Goal: Information Seeking & Learning: Learn about a topic

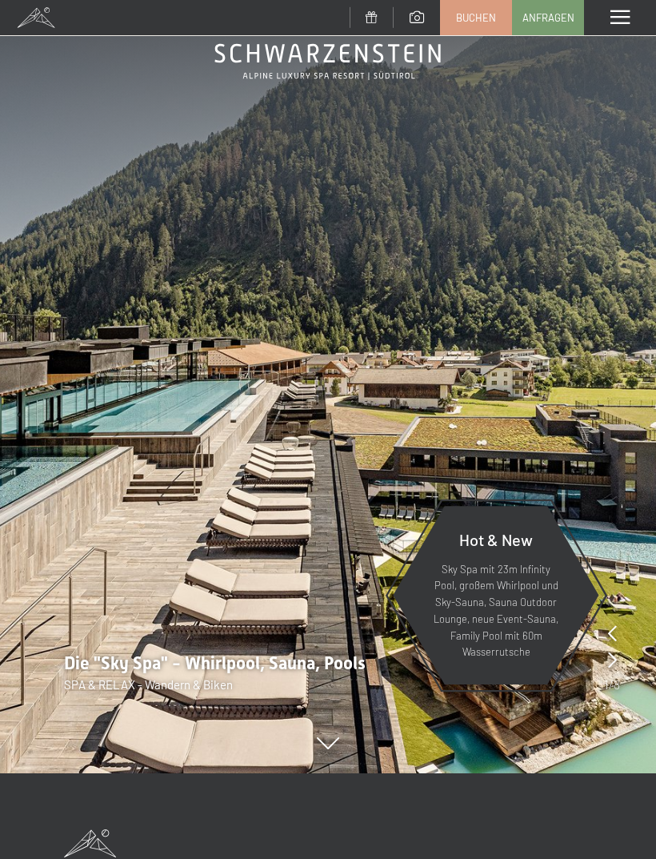
click at [619, 30] on div "Menü" at bounding box center [620, 17] width 72 height 35
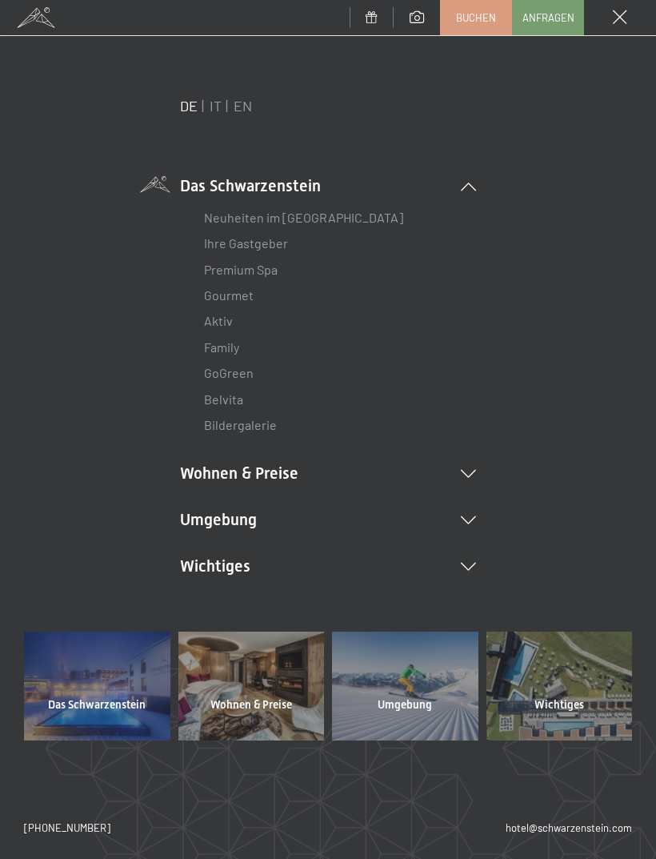
click at [217, 419] on link "Bildergalerie" at bounding box center [240, 424] width 73 height 15
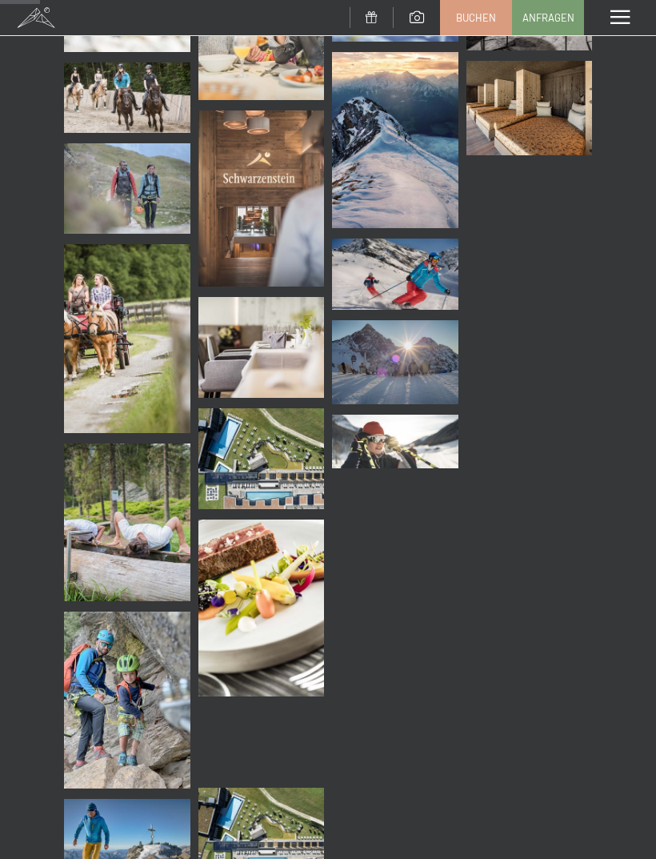
scroll to position [766, 0]
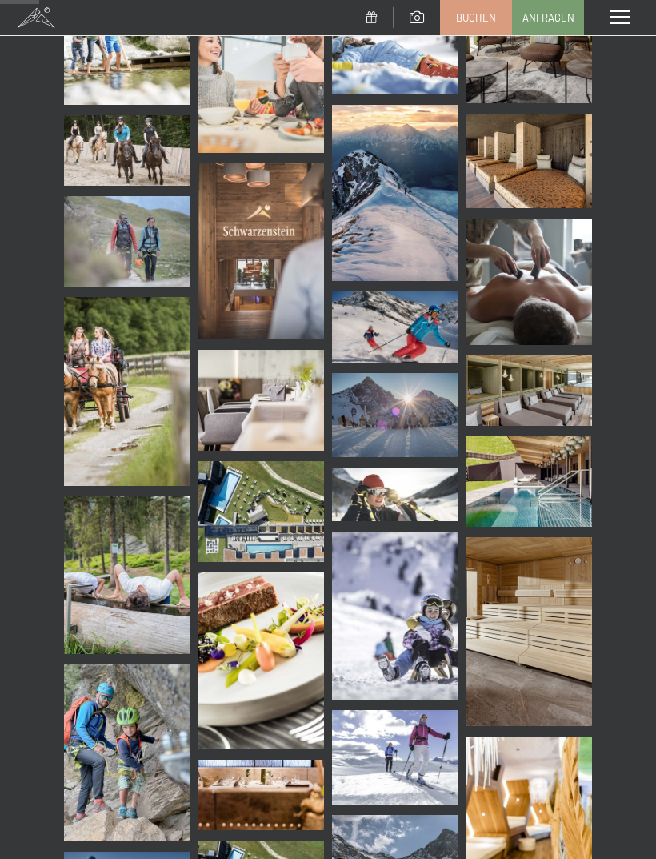
click at [543, 484] on img at bounding box center [530, 481] width 126 height 90
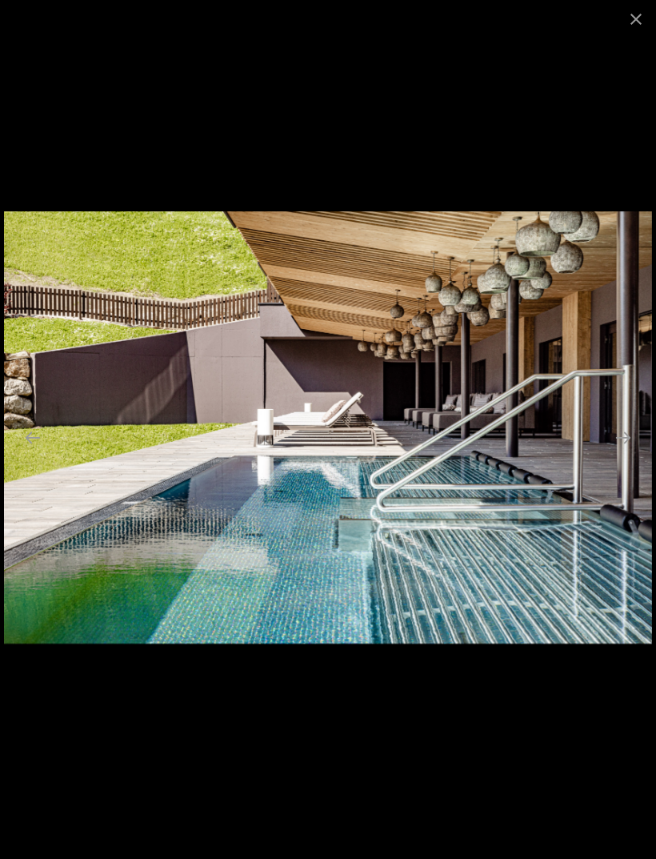
click at [654, 19] on button "Close gallery" at bounding box center [636, 19] width 40 height 38
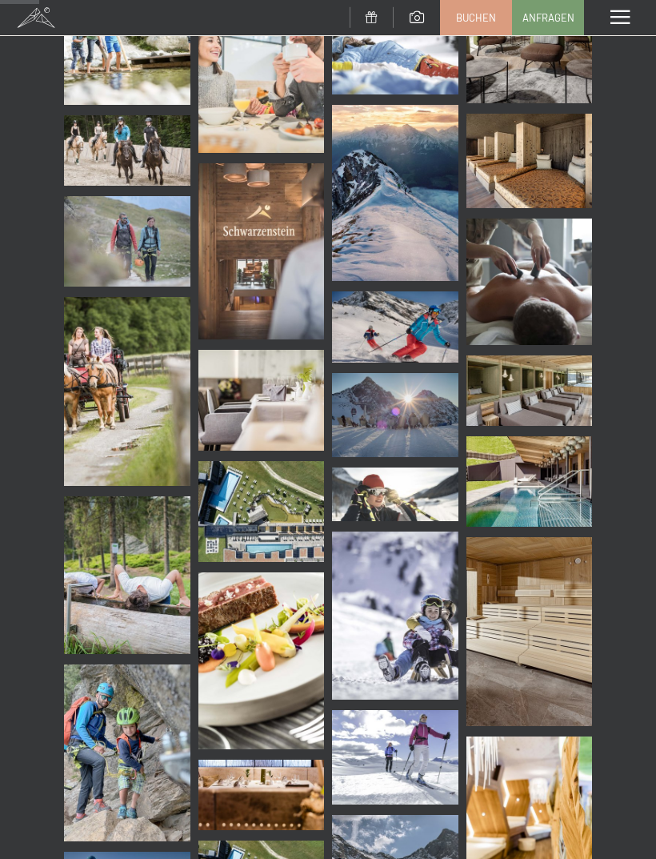
click at [633, 18] on div "Menü" at bounding box center [620, 17] width 72 height 35
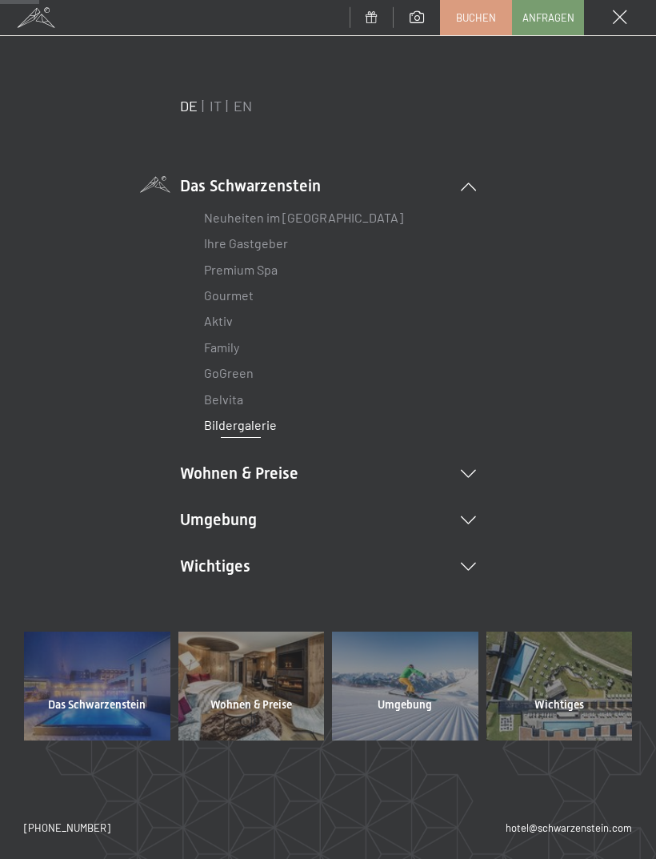
click at [233, 271] on link "Premium Spa" at bounding box center [241, 269] width 74 height 15
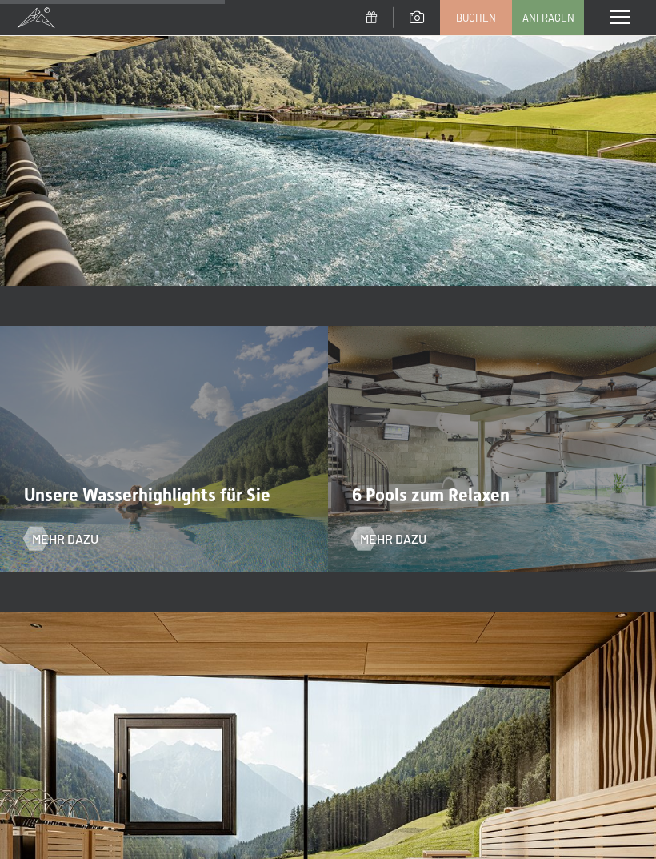
scroll to position [2560, 0]
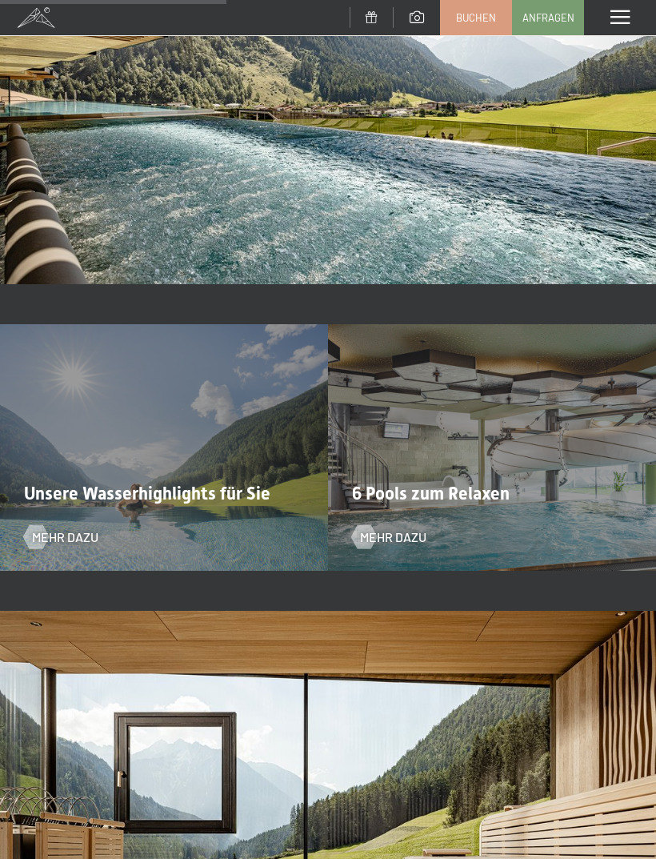
click at [42, 537] on div at bounding box center [36, 537] width 14 height 24
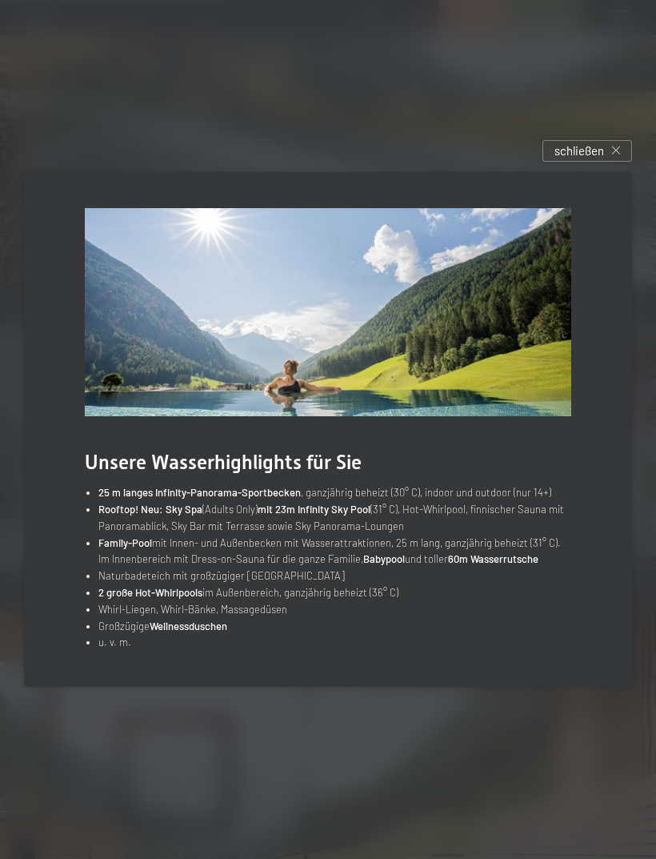
click at [601, 162] on div "schließen" at bounding box center [588, 151] width 90 height 22
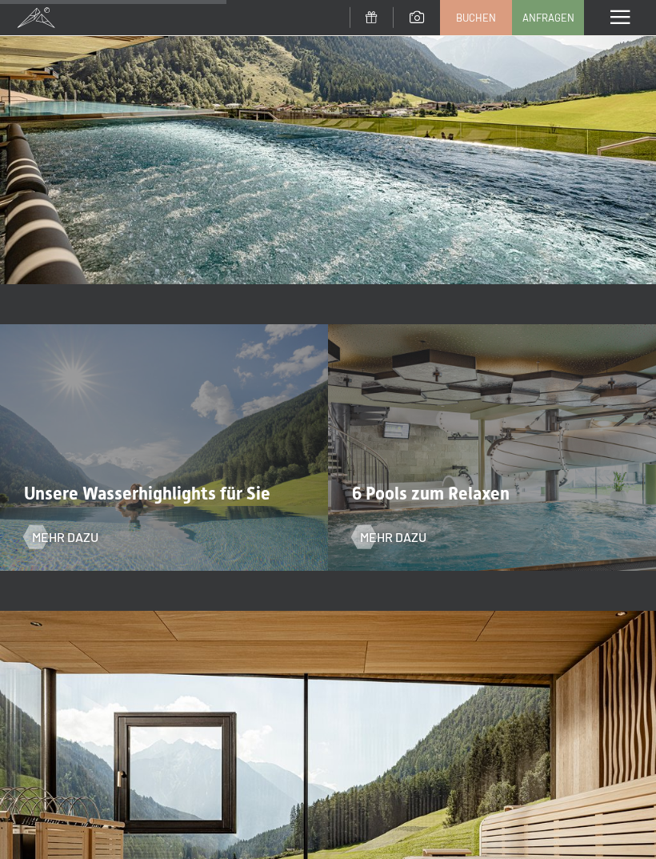
click at [599, 171] on img at bounding box center [328, 99] width 656 height 369
click at [627, 23] on span at bounding box center [620, 17] width 19 height 14
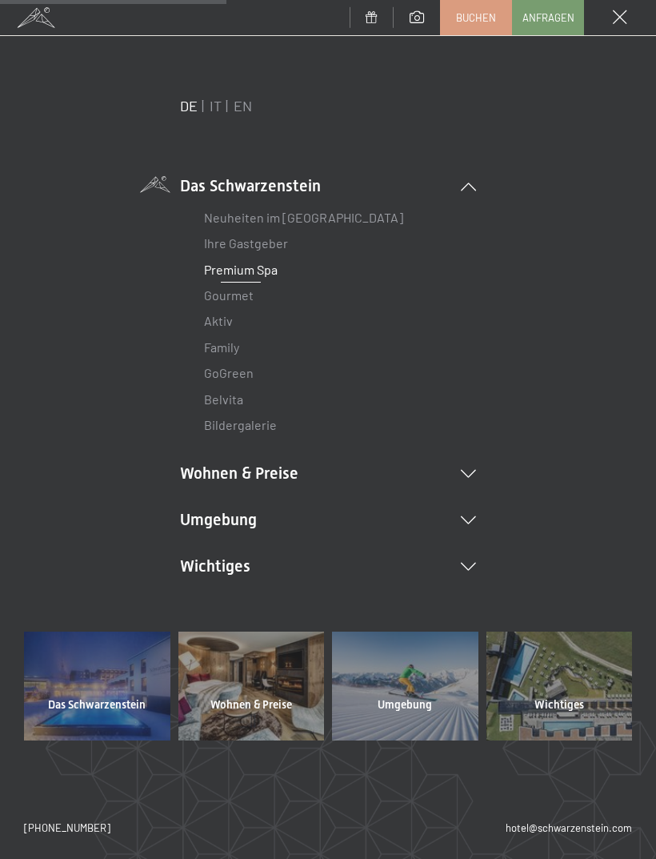
click at [241, 398] on link "Belvita" at bounding box center [223, 398] width 39 height 15
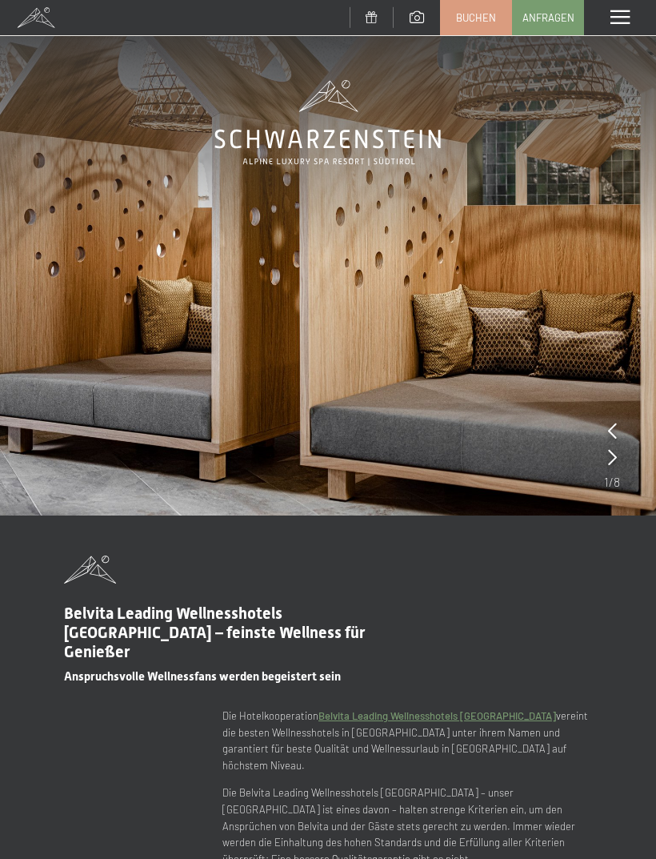
click at [634, 7] on div "Menü" at bounding box center [620, 17] width 72 height 35
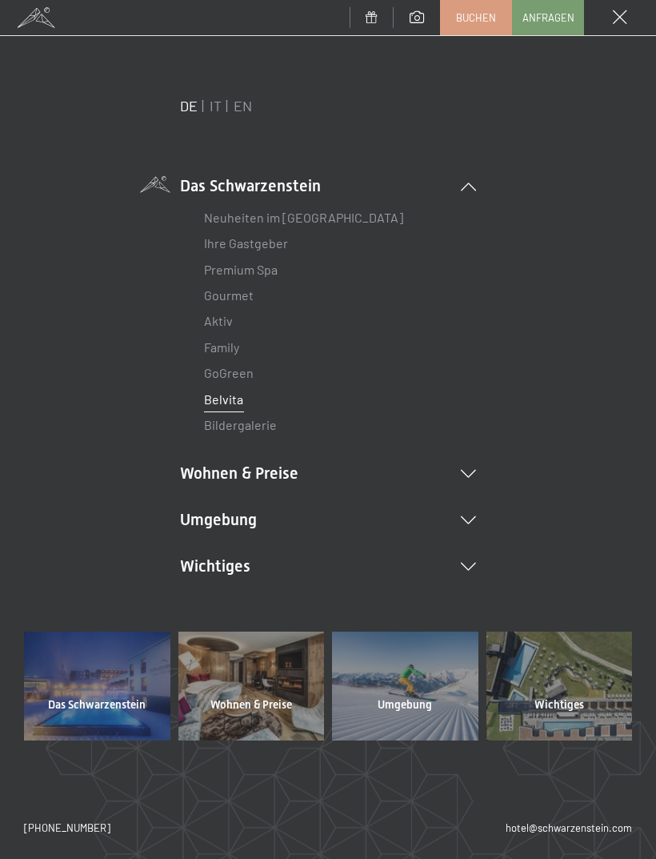
click at [237, 419] on link "Bildergalerie" at bounding box center [240, 424] width 73 height 15
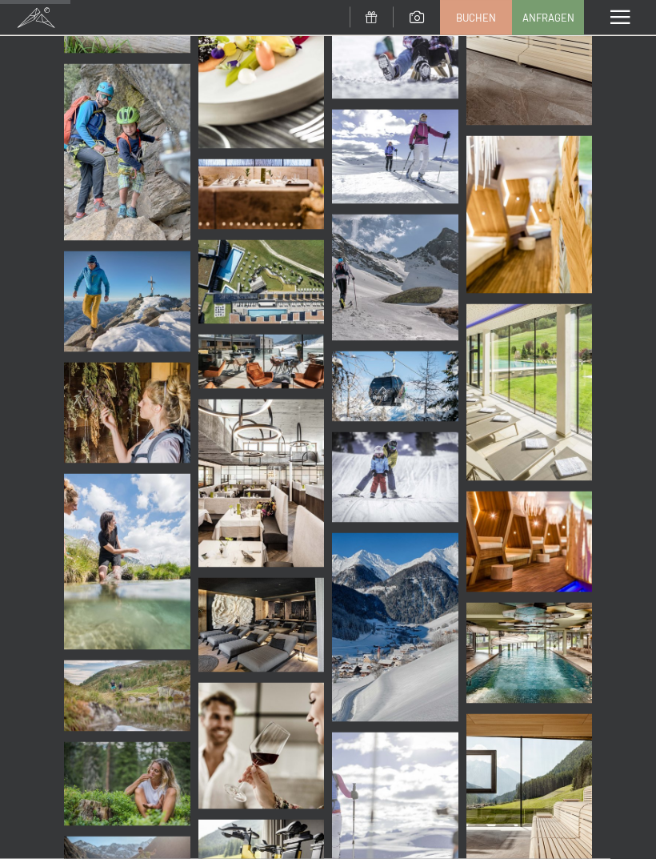
scroll to position [1367, 0]
click at [545, 644] on img at bounding box center [530, 652] width 126 height 101
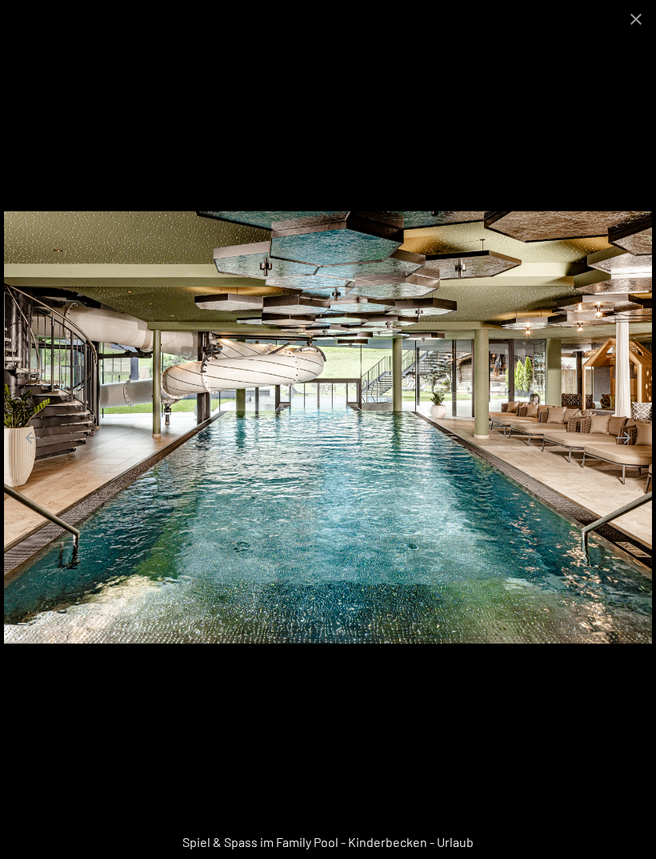
click at [636, 14] on button "Close gallery" at bounding box center [636, 19] width 40 height 38
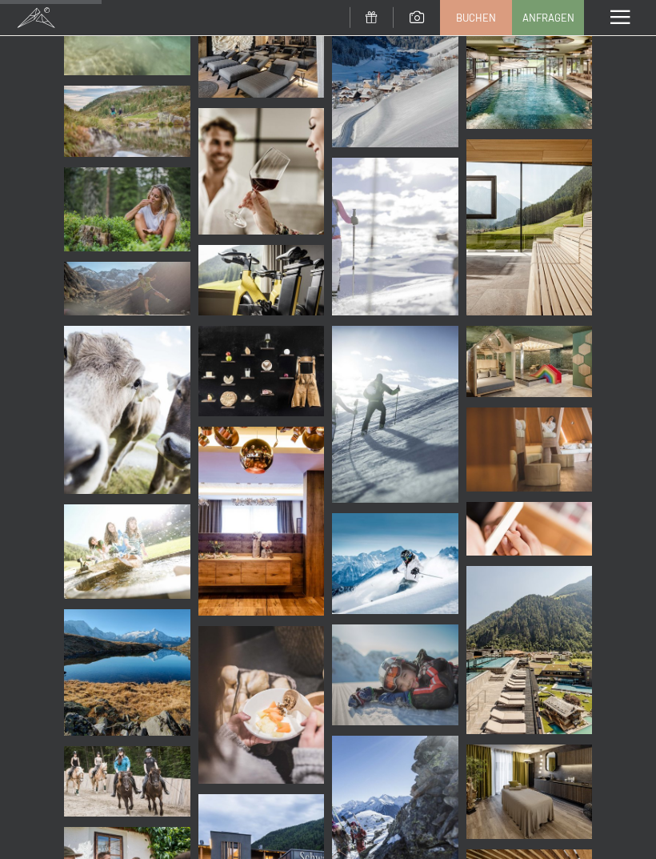
scroll to position [2155, 0]
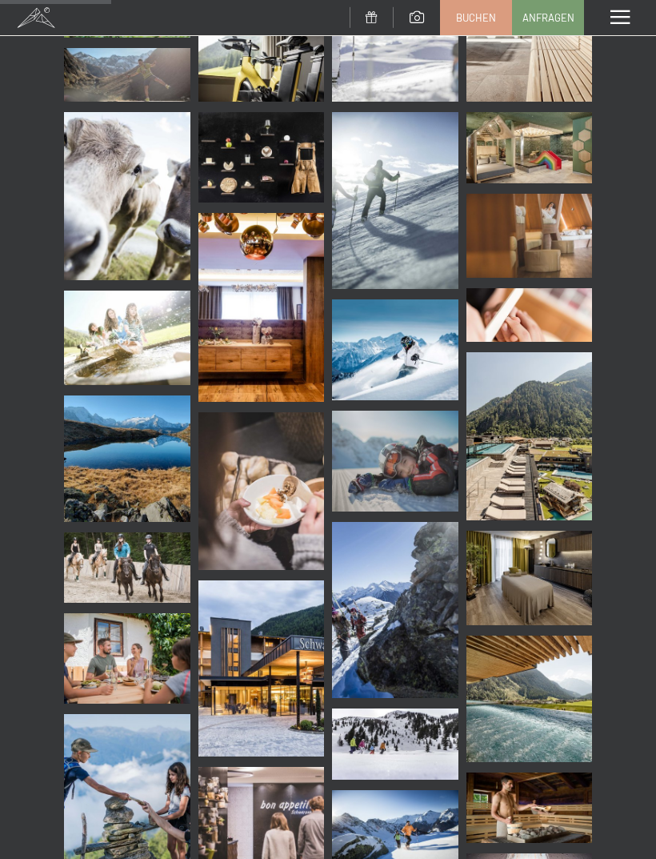
click at [551, 451] on img at bounding box center [530, 436] width 126 height 168
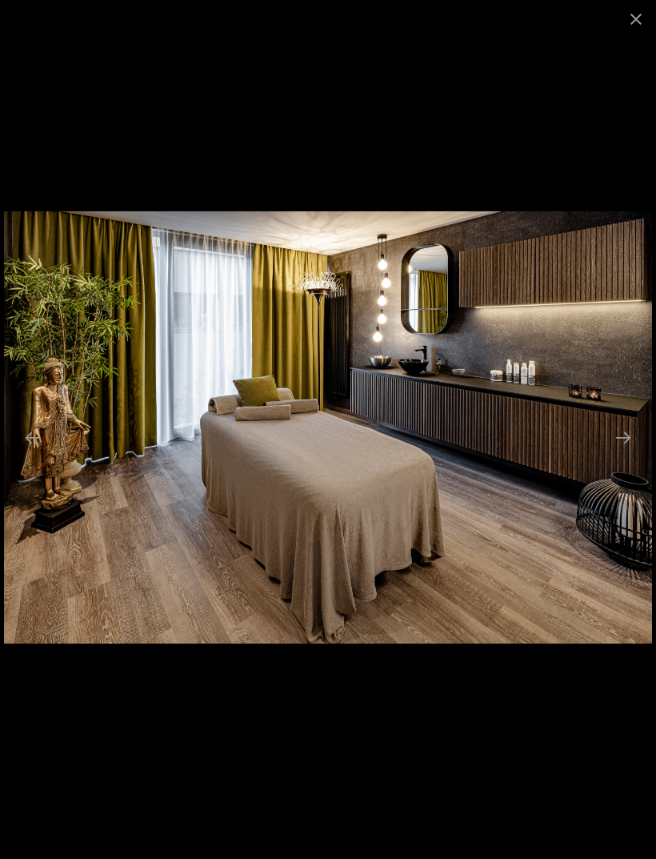
click at [624, 453] on button "Next slide" at bounding box center [624, 437] width 34 height 31
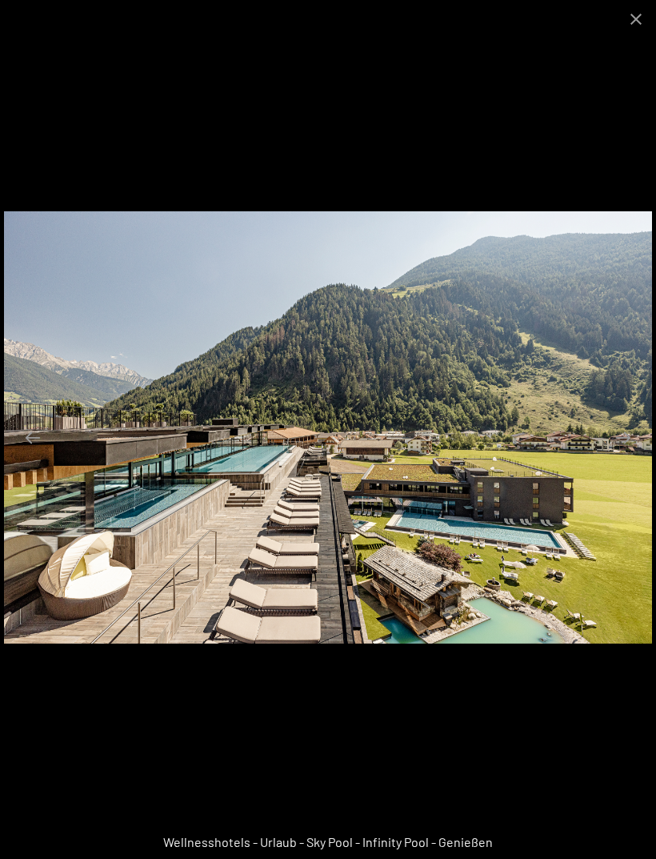
click at [633, 19] on button "Close gallery" at bounding box center [636, 19] width 40 height 38
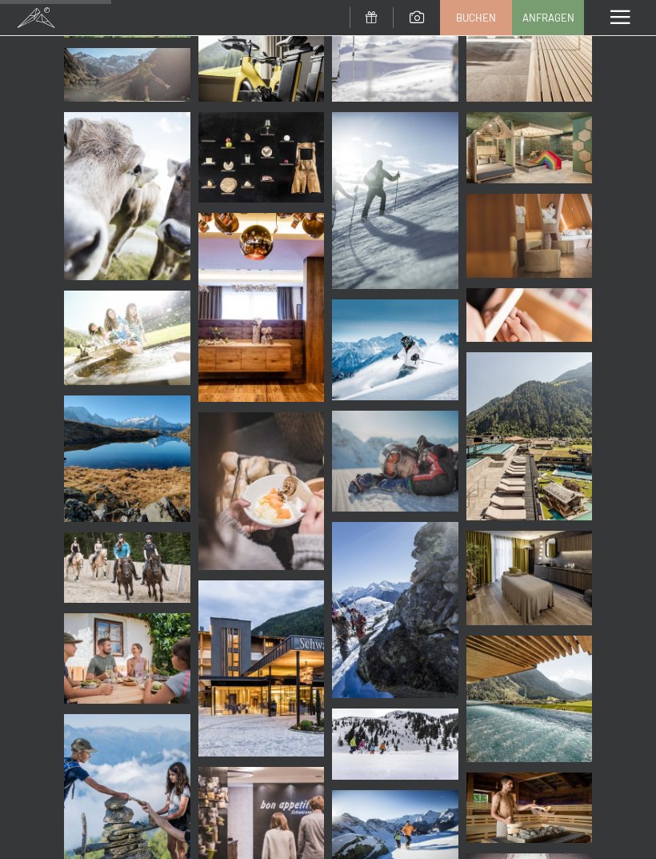
click at [632, 18] on div "Menü" at bounding box center [620, 17] width 72 height 35
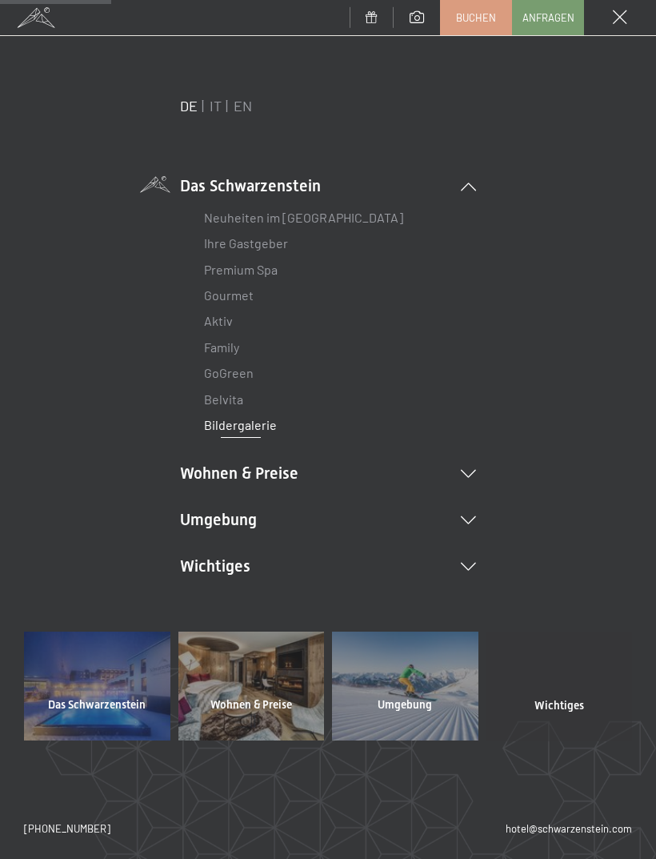
click at [630, 23] on div "Menü" at bounding box center [620, 17] width 72 height 35
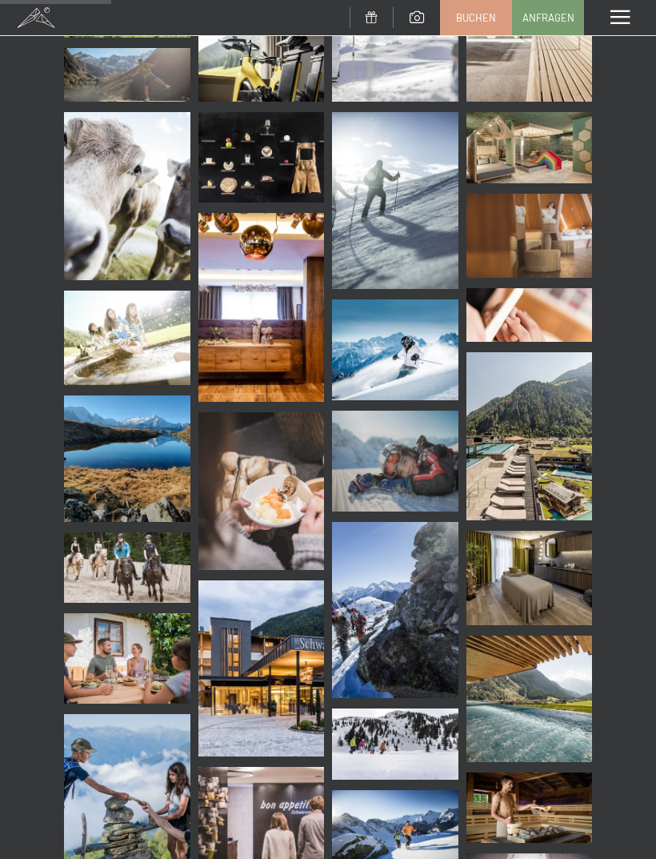
click at [628, 32] on div "Menü" at bounding box center [620, 17] width 72 height 35
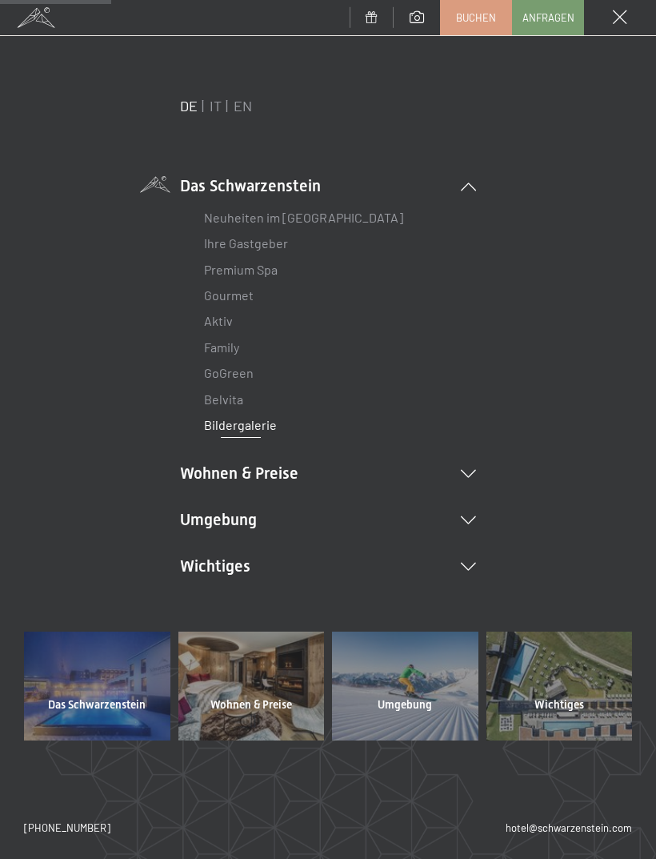
click at [637, 24] on div "Menü" at bounding box center [620, 17] width 72 height 35
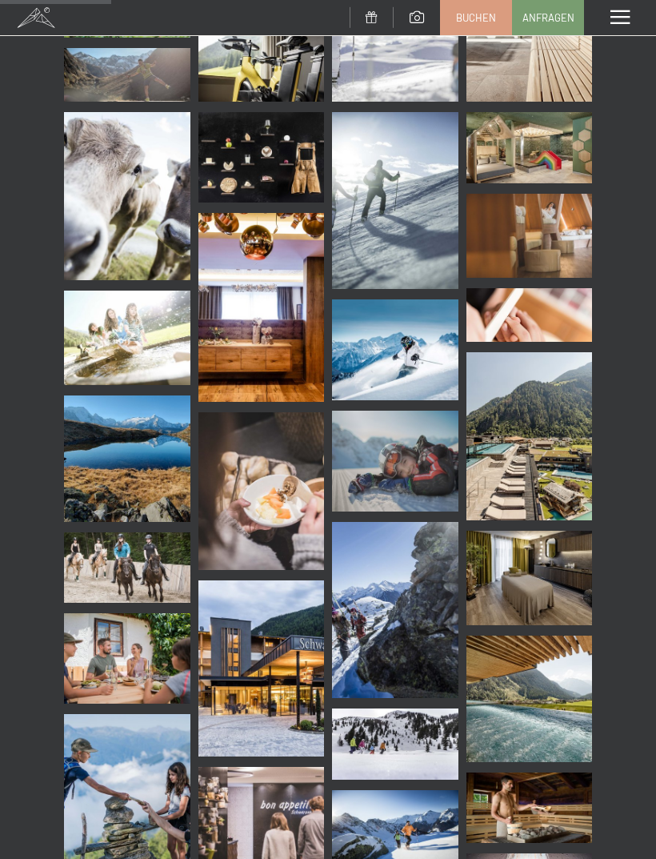
click at [639, 24] on div "Menü" at bounding box center [620, 17] width 72 height 35
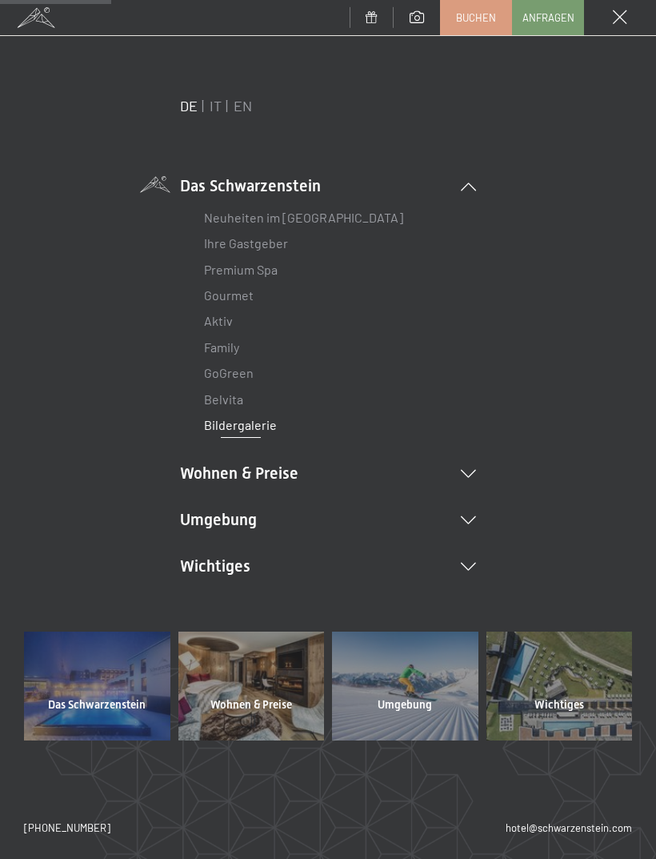
click at [471, 470] on icon at bounding box center [468, 474] width 15 height 8
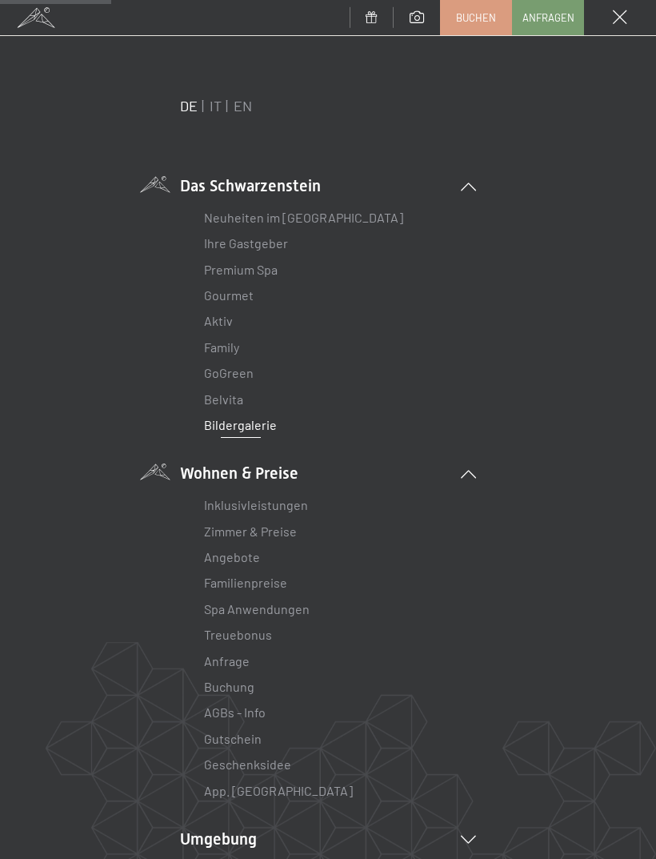
click at [474, 472] on icon at bounding box center [468, 474] width 15 height 8
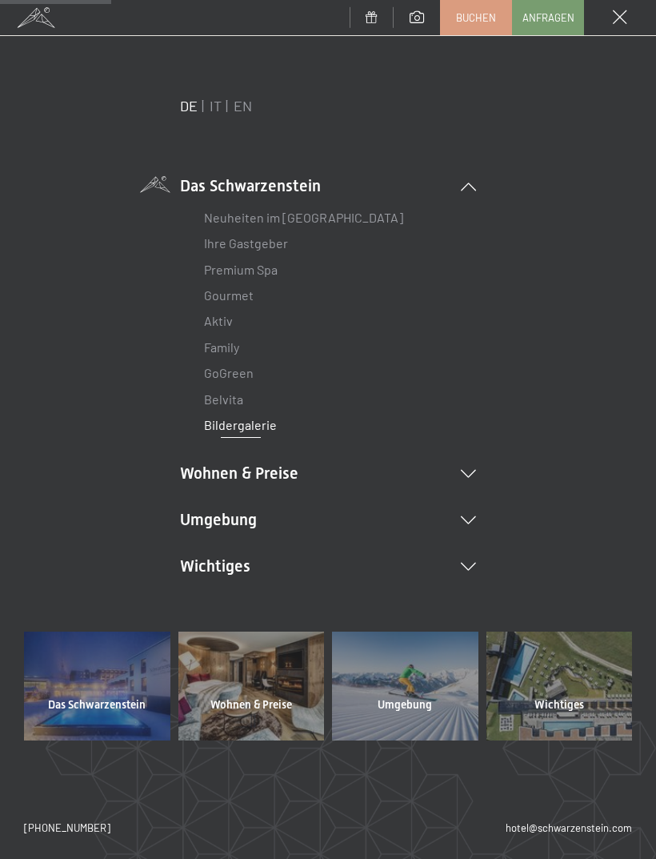
click at [474, 462] on li "Wohnen & Preise Inklusivleistungen Zimmer & Preise Liste Angebote Liste Familie…" at bounding box center [328, 473] width 296 height 22
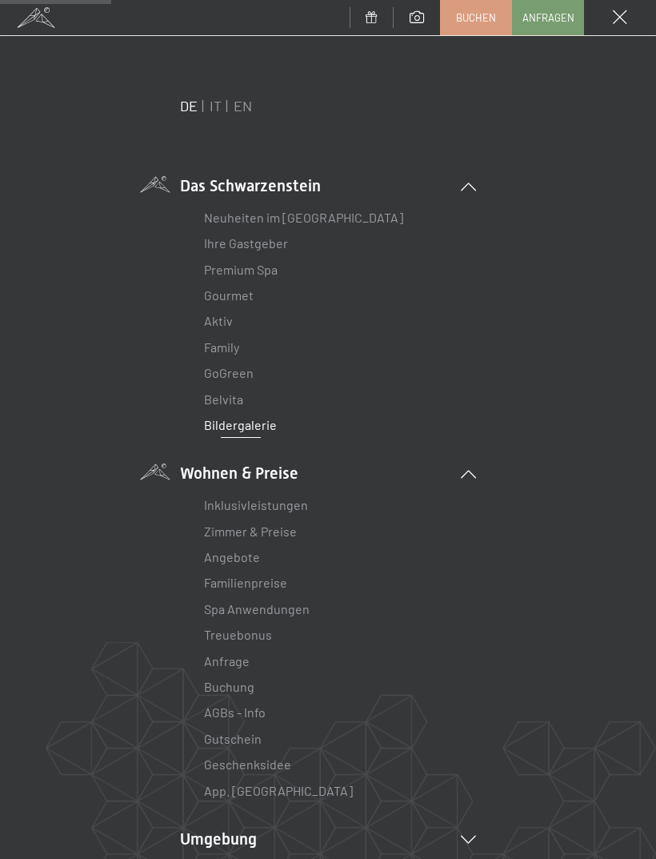
click at [222, 503] on link "Inklusivleistungen" at bounding box center [256, 504] width 104 height 15
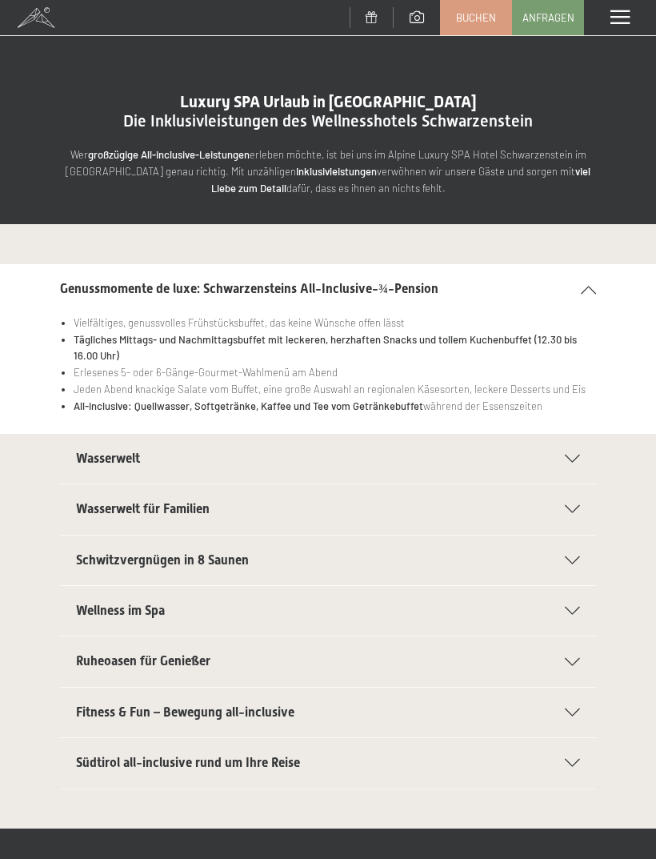
click at [523, 434] on div "Wasserwelt" at bounding box center [328, 459] width 504 height 50
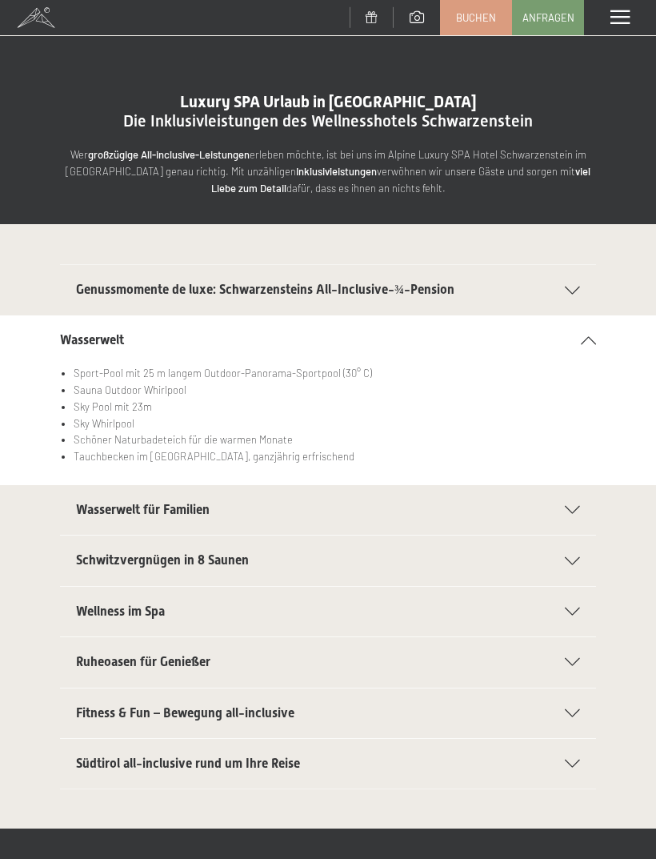
click at [78, 516] on div "Wasserwelt für Familien" at bounding box center [328, 510] width 504 height 50
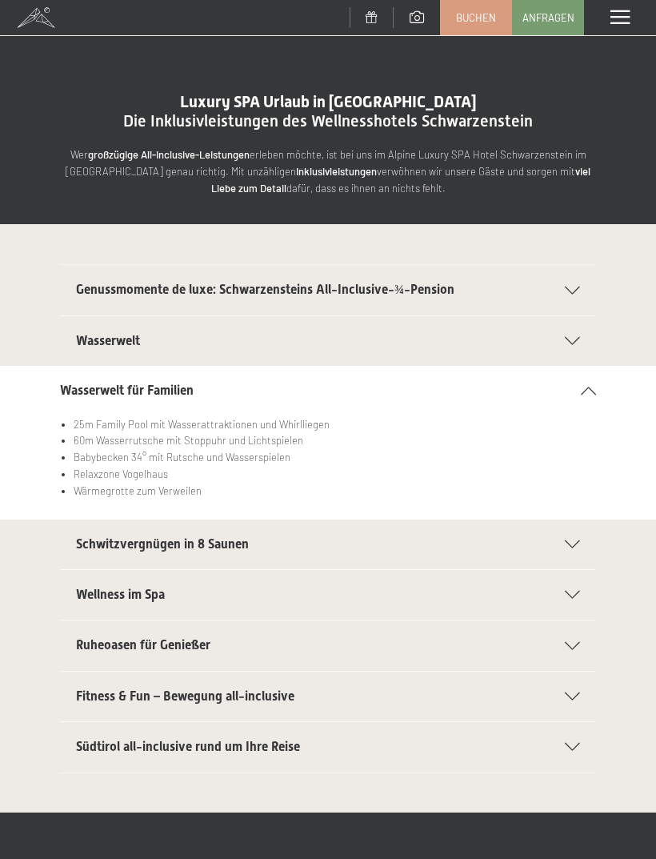
click at [90, 542] on span "Schwitzvergnügen in 8 Saunen" at bounding box center [162, 543] width 173 height 15
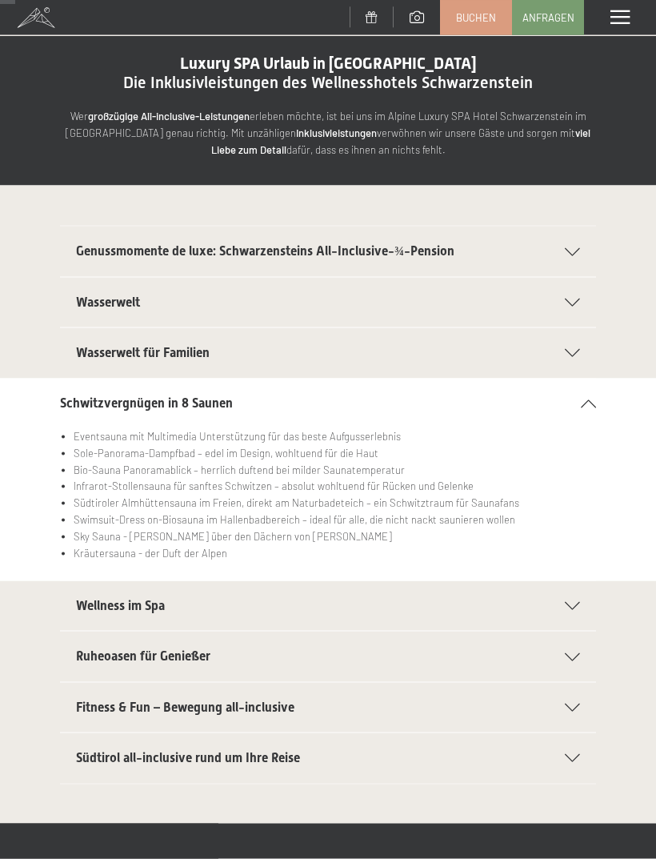
scroll to position [41, 0]
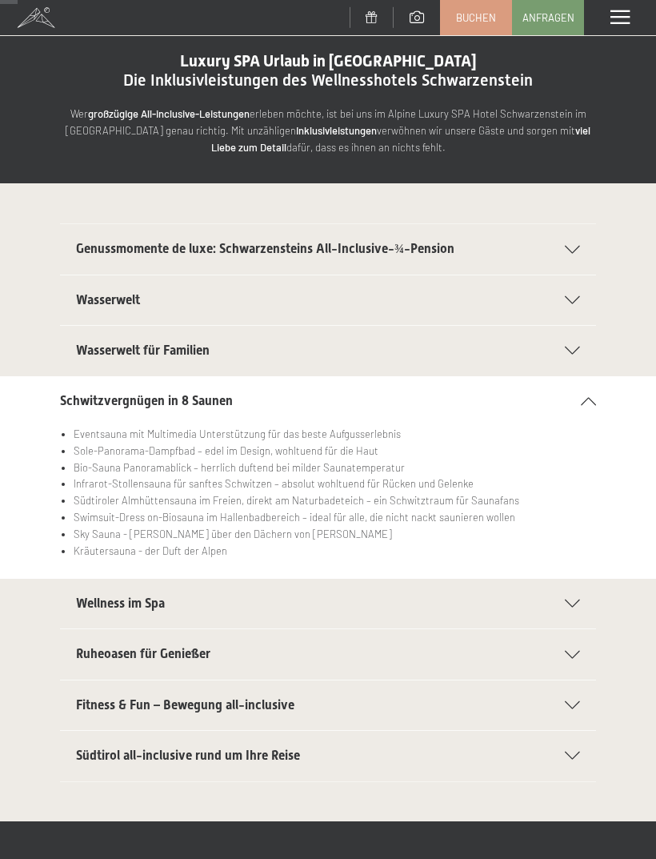
click at [480, 584] on div "Wellness im Spa" at bounding box center [328, 604] width 504 height 50
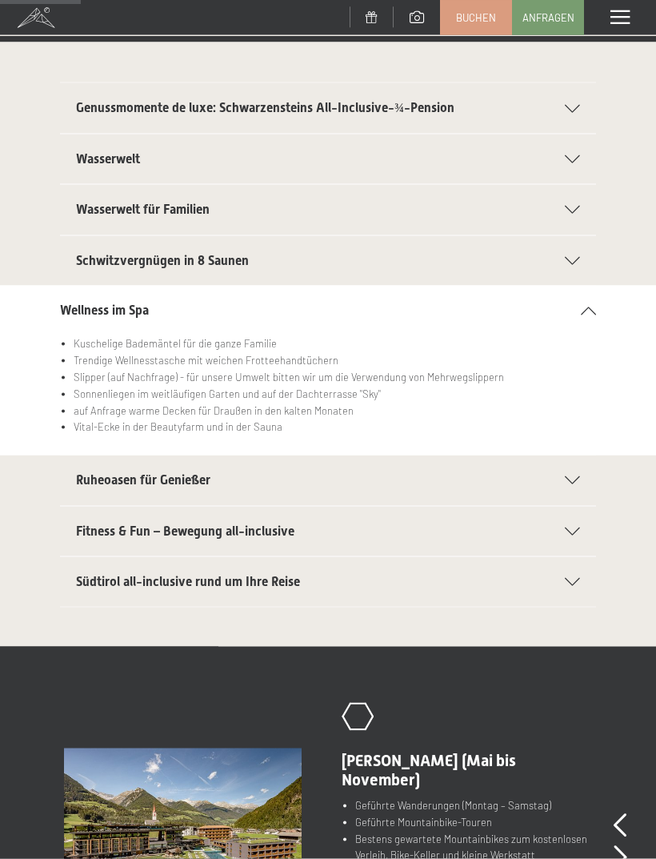
scroll to position [183, 0]
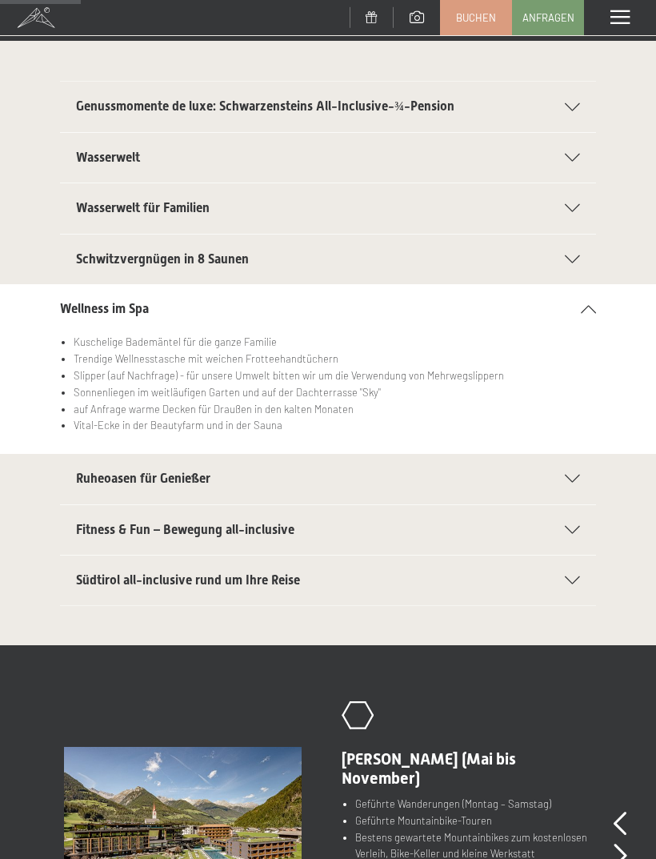
click at [58, 586] on div "Südtirol all-inclusive rund um Ihre Reise Autoabstellplätze in der Garage für a…" at bounding box center [328, 580] width 656 height 51
click at [90, 580] on span "Südtirol all-inclusive rund um Ihre Reise" at bounding box center [188, 579] width 224 height 15
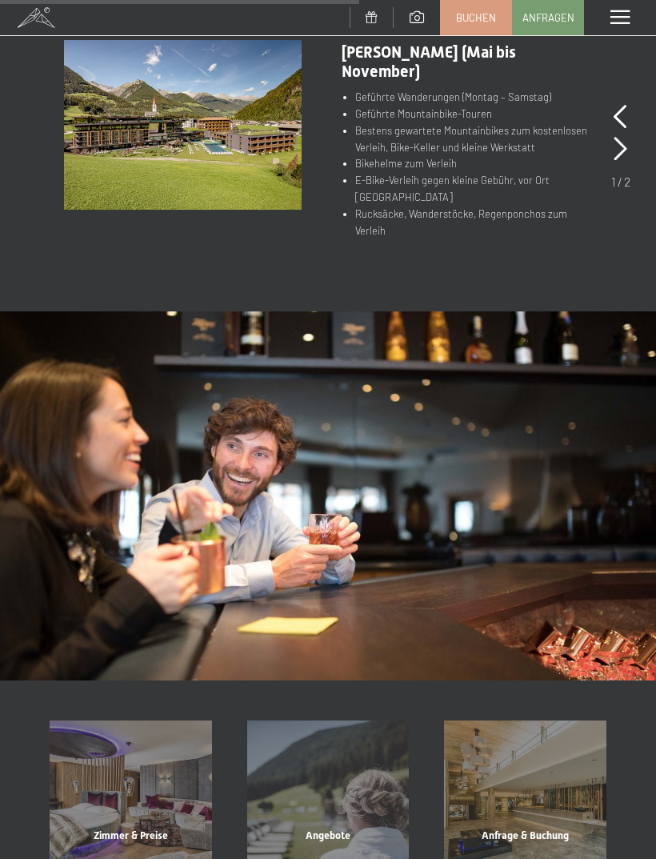
scroll to position [872, 0]
click at [633, 28] on div "Menü" at bounding box center [620, 17] width 72 height 35
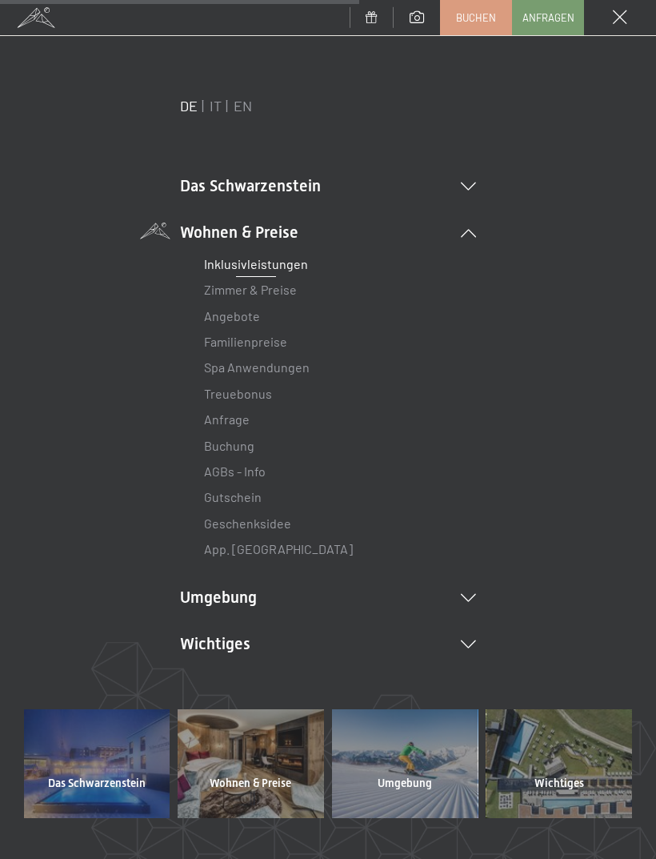
click at [183, 222] on li "Wohnen & Preise Inklusivleistungen Zimmer & Preise Liste Angebote Liste Familie…" at bounding box center [328, 392] width 296 height 342
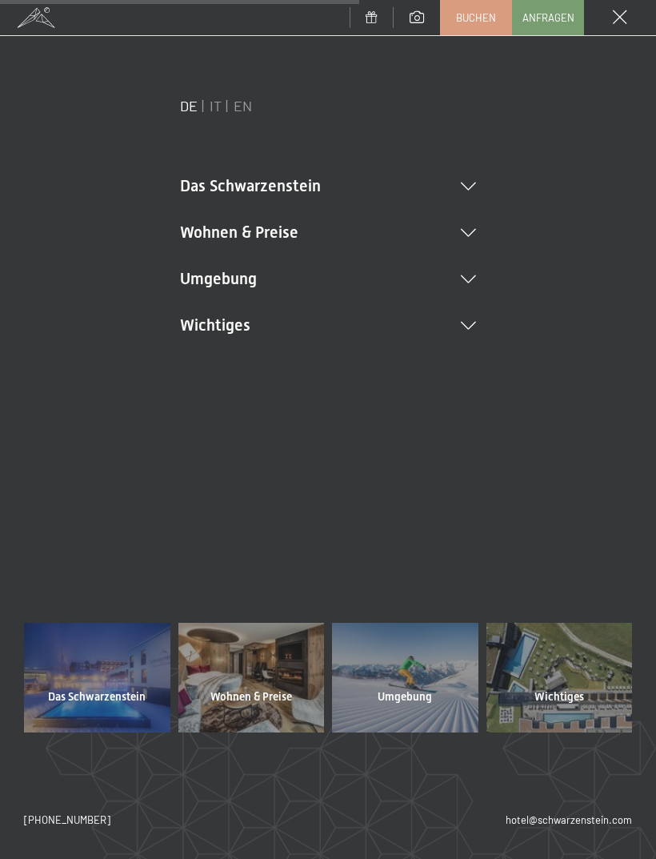
click at [180, 187] on li "Das Schwarzenstein Neuheiten im Schwarzenstein Ihre Gastgeber Premium Spa Gourm…" at bounding box center [328, 185] width 296 height 22
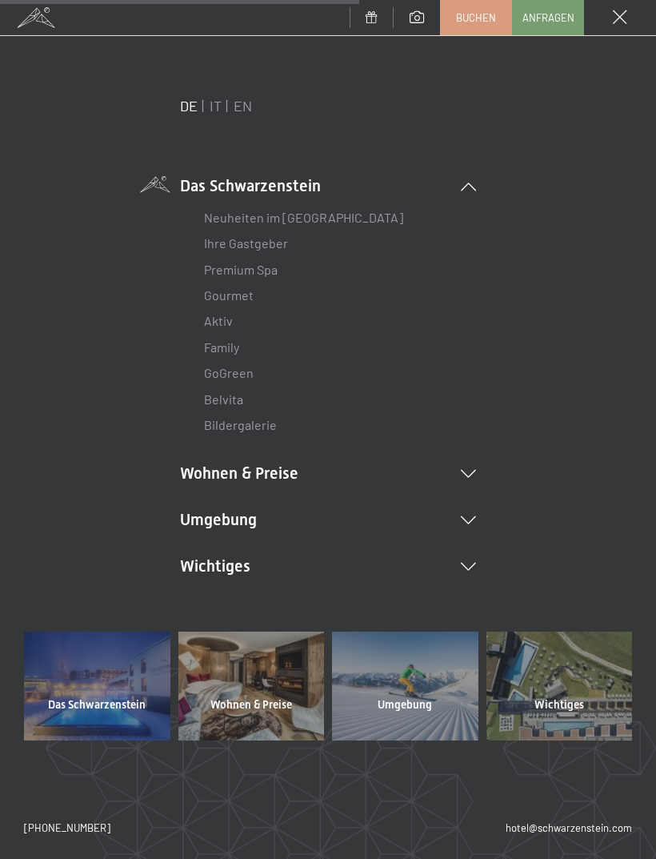
click at [212, 417] on link "Bildergalerie" at bounding box center [240, 424] width 73 height 15
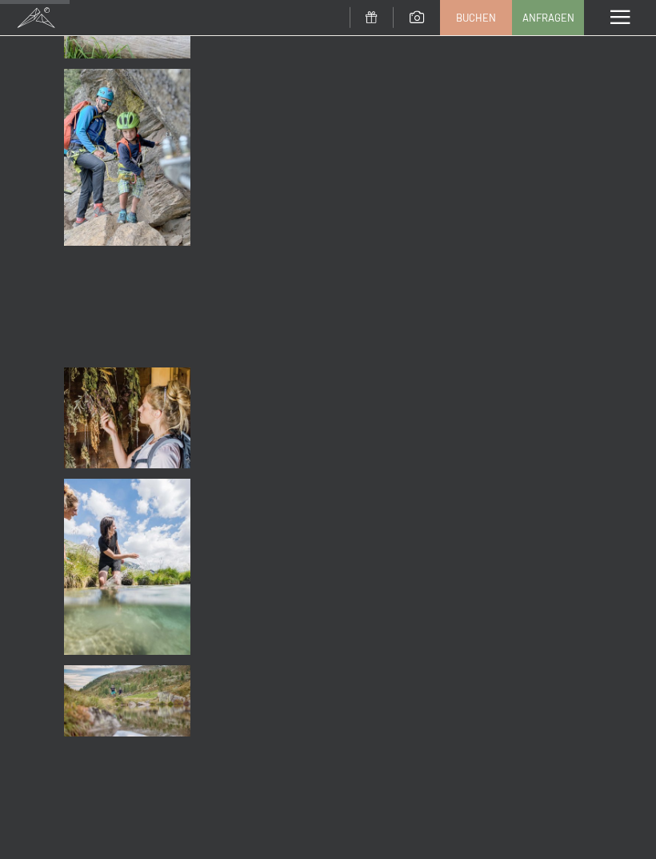
scroll to position [1361, 0]
